Goal: Check status: Check status

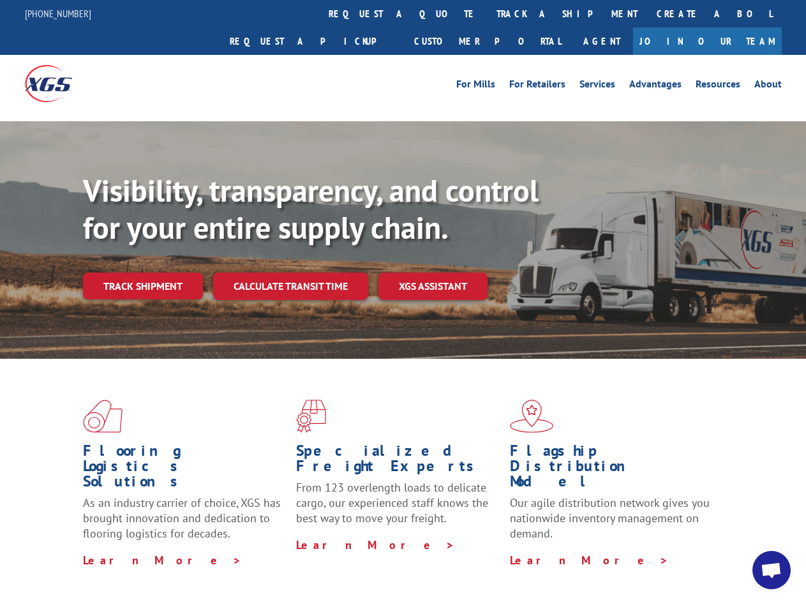
click at [403, 301] on div "Visibility, transparency, and control for your entire supply chain. Track shipm…" at bounding box center [444, 261] width 723 height 178
click at [487, 13] on link "track a shipment" at bounding box center [567, 13] width 160 height 27
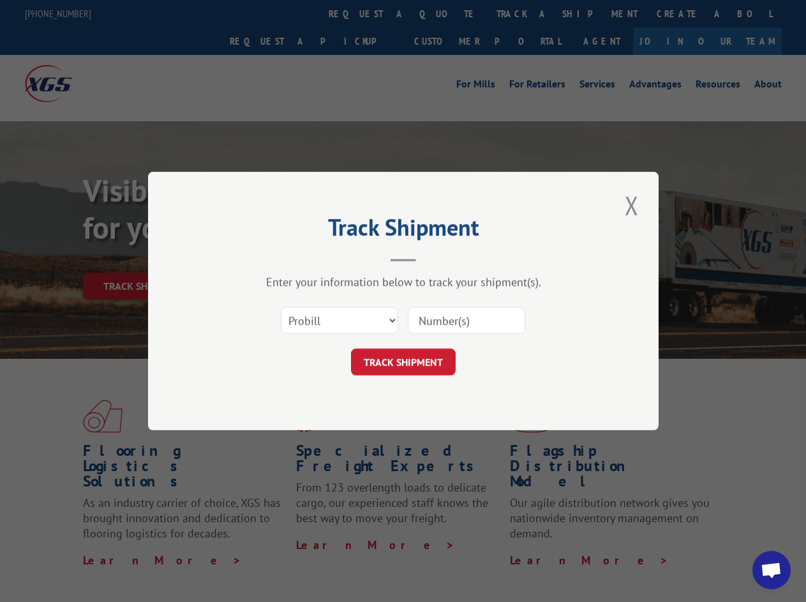
click at [446, 13] on div "Track Shipment Enter your information below to track your shipment(s). Select c…" at bounding box center [403, 301] width 806 height 602
click at [526, 13] on div "Track Shipment Enter your information below to track your shipment(s). Select c…" at bounding box center [403, 301] width 806 height 602
click at [142, 258] on div "Track Shipment Enter your information below to track your shipment(s). Select c…" at bounding box center [403, 301] width 806 height 602
click at [290, 258] on header "Track Shipment" at bounding box center [403, 239] width 383 height 43
click at [434, 258] on header "Track Shipment" at bounding box center [403, 239] width 383 height 43
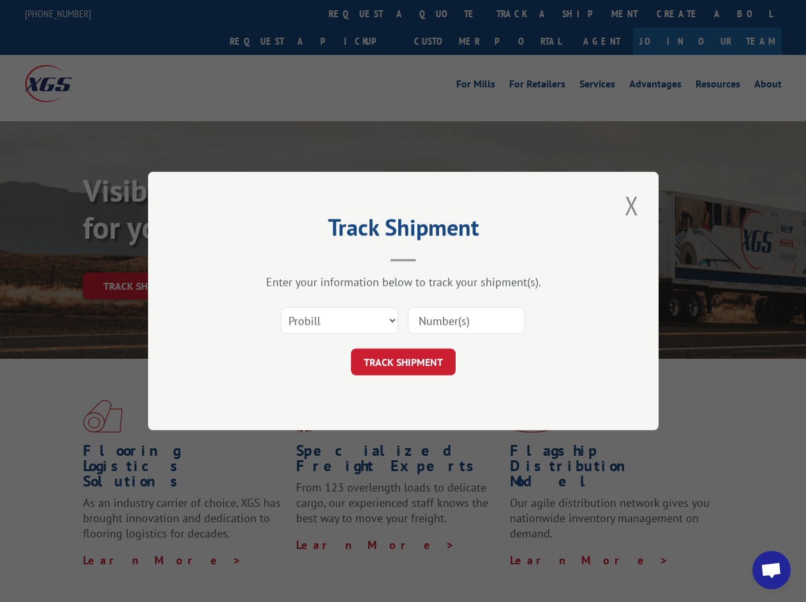
click at [772, 570] on span "Open chat" at bounding box center [771, 572] width 21 height 18
